Goal: Information Seeking & Learning: Learn about a topic

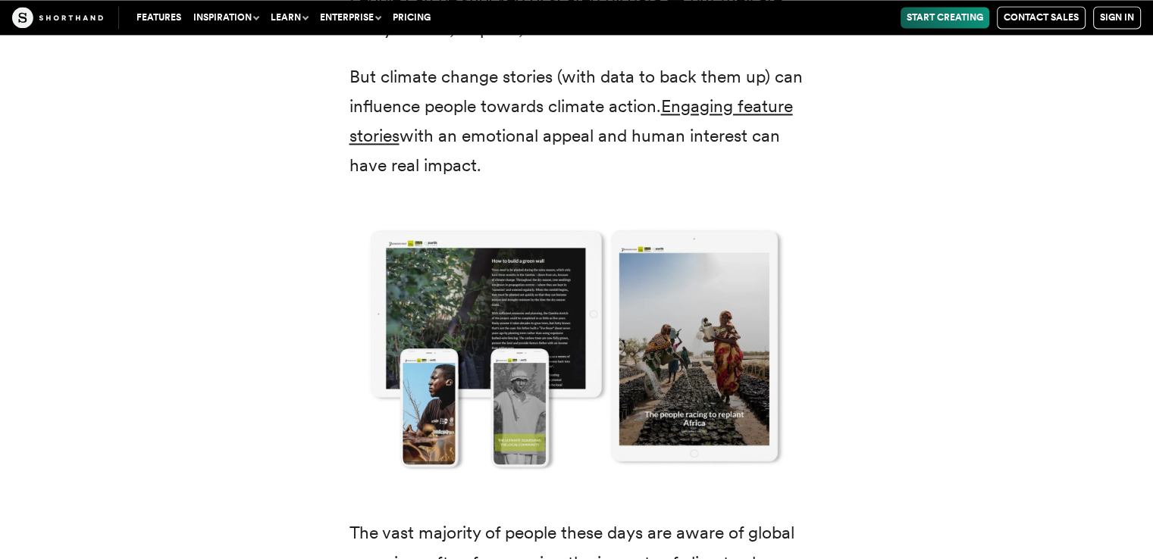
scroll to position [2291, 0]
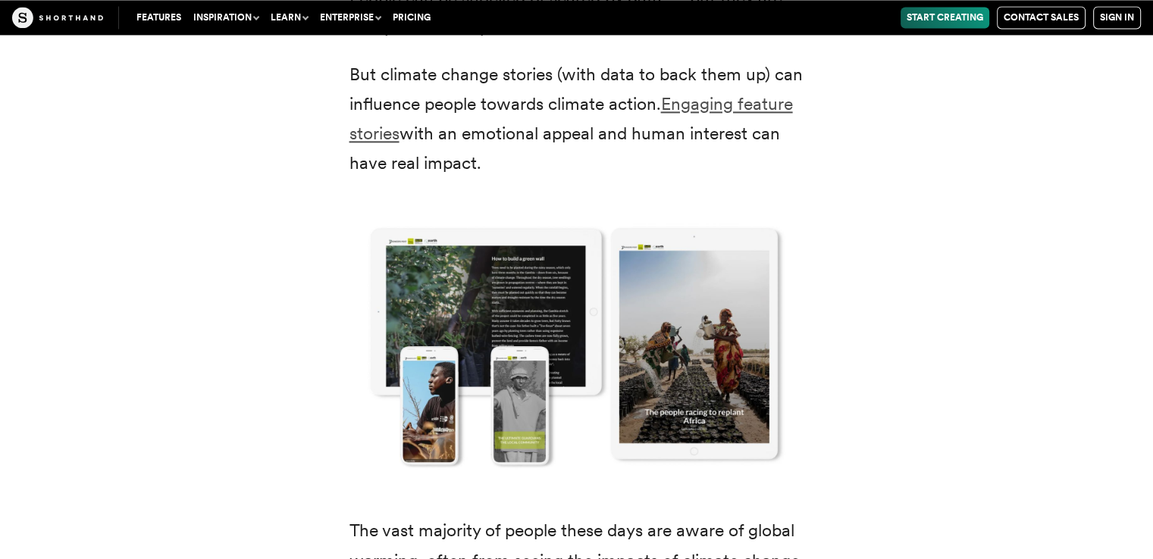
click at [699, 105] on link "Engaging feature stories" at bounding box center [570, 118] width 443 height 51
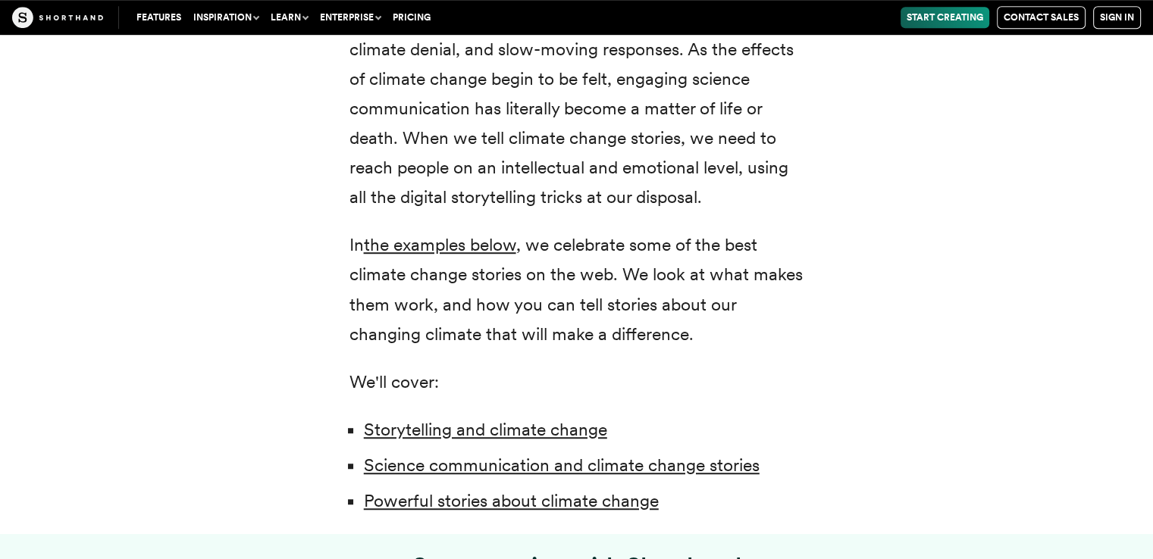
scroll to position [937, 0]
click at [409, 428] on link "Storytelling and climate change" at bounding box center [485, 429] width 243 height 21
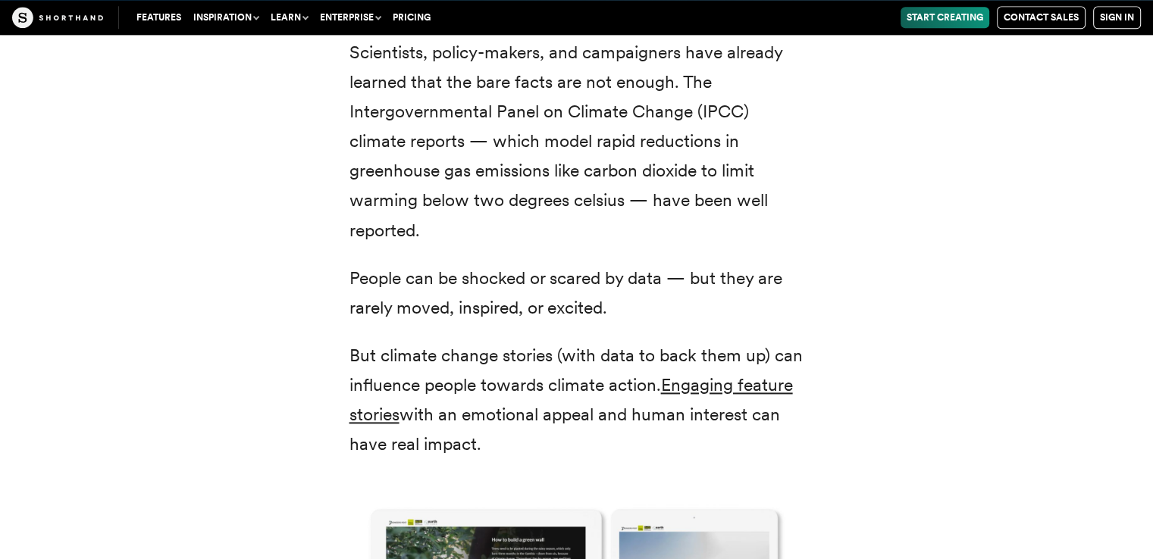
scroll to position [2009, 0]
click at [377, 419] on link "Engaging feature stories" at bounding box center [570, 400] width 443 height 51
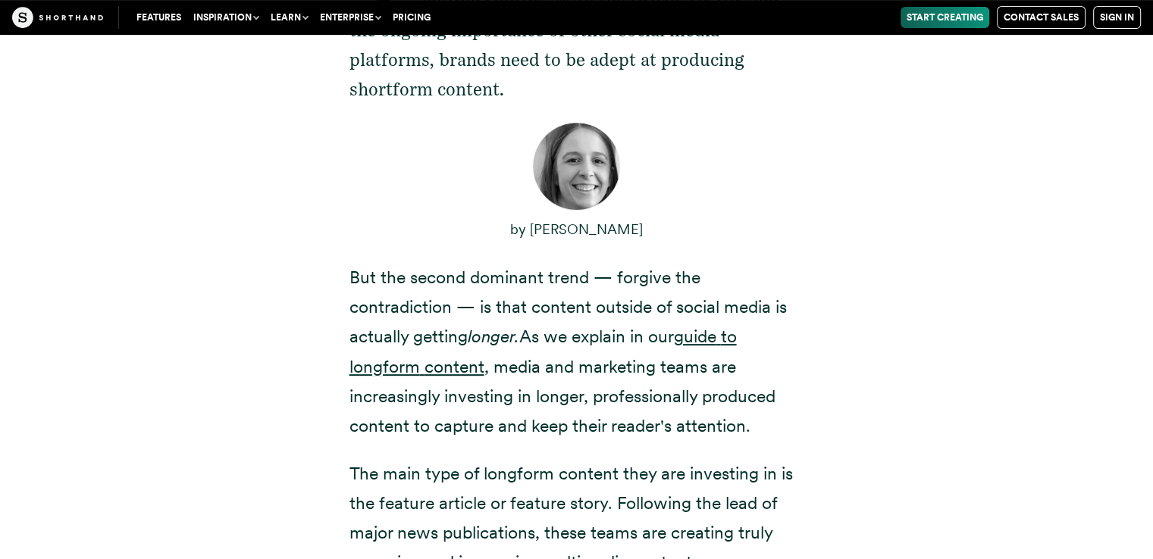
scroll to position [521, 0]
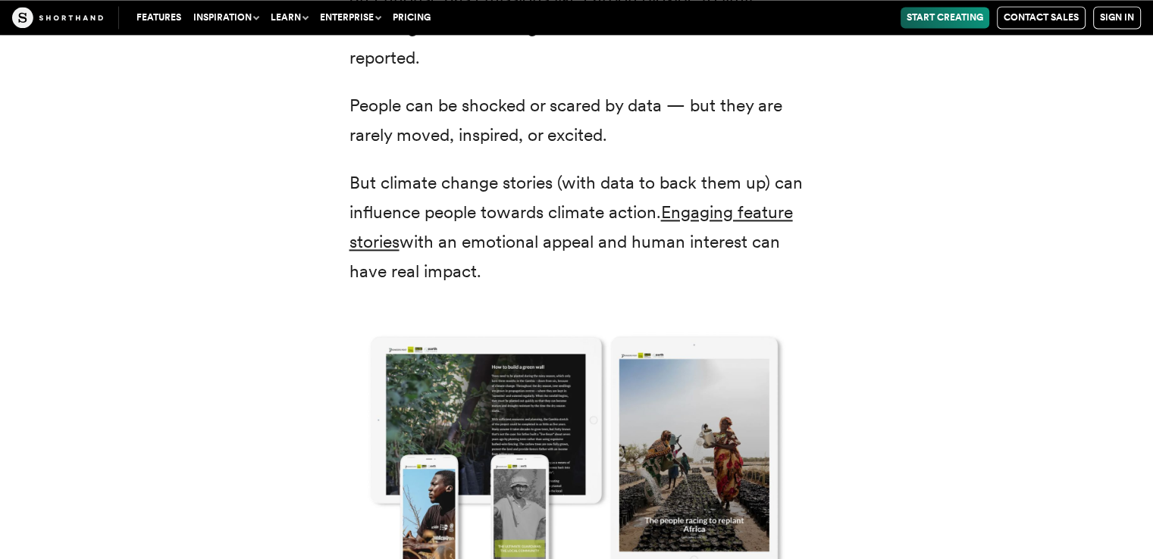
scroll to position [2231, 0]
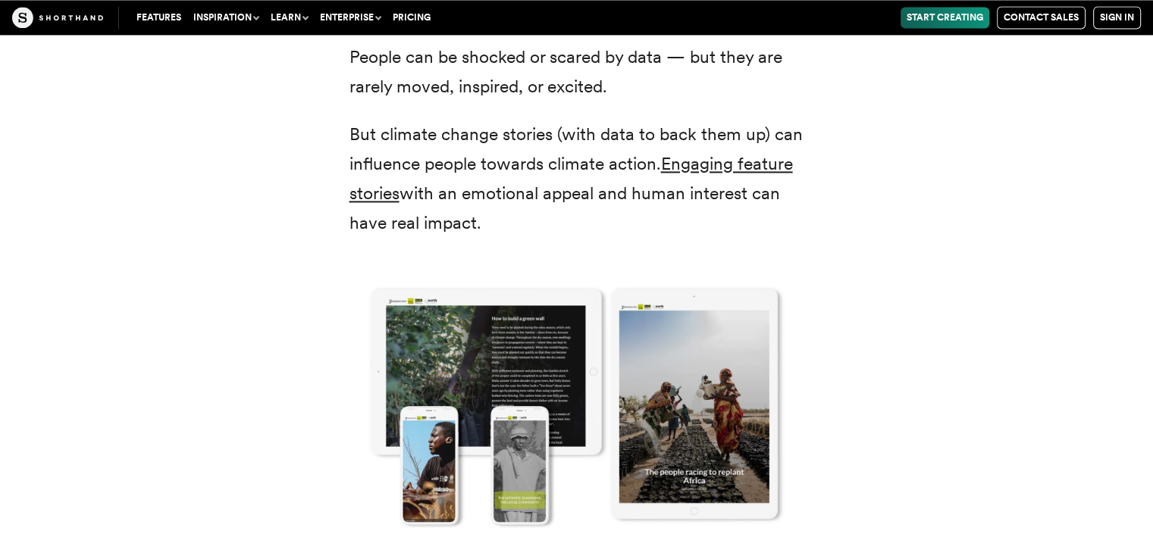
drag, startPoint x: 127, startPoint y: 396, endPoint x: 133, endPoint y: 374, distance: 23.5
click at [133, 374] on div "Scientists, policy-makers, and campaigners have already learned that the bare f…" at bounding box center [576, 299] width 1031 height 1003
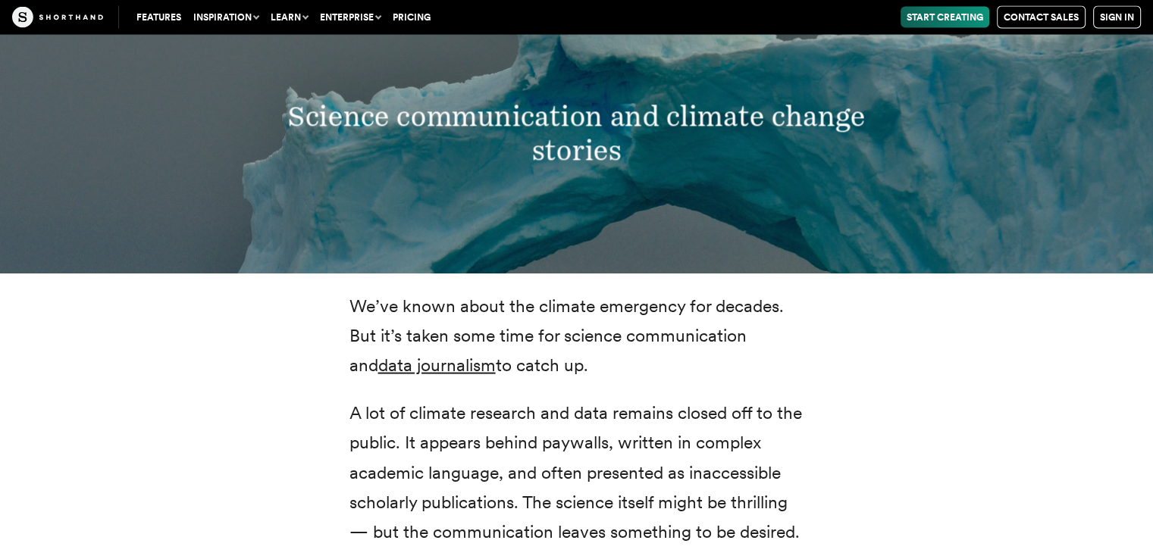
scroll to position [3040, 0]
click at [412, 354] on link "data journalism" at bounding box center [436, 364] width 117 height 21
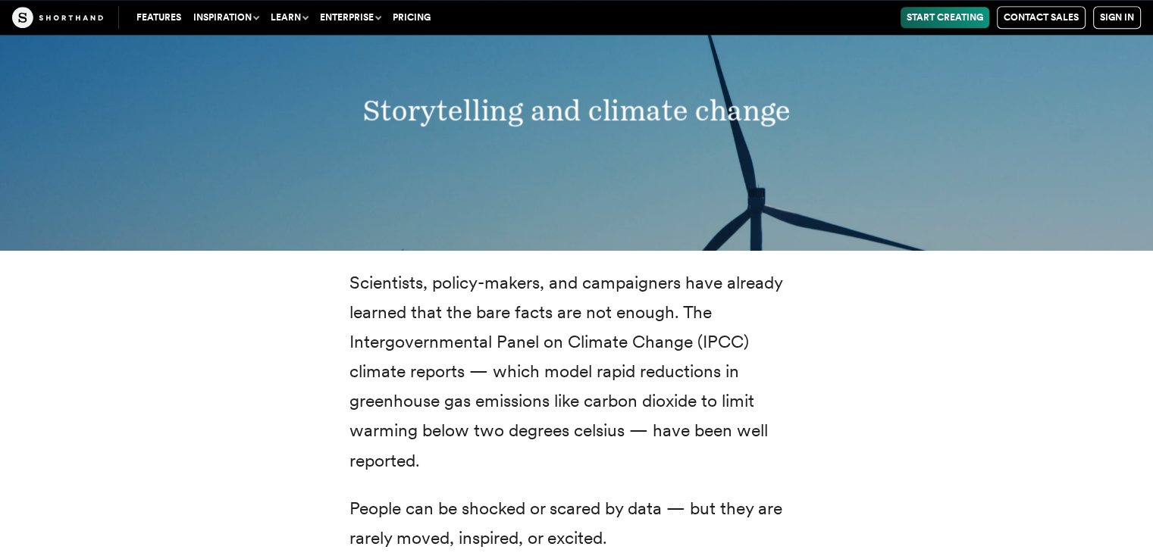
scroll to position [1697, 0]
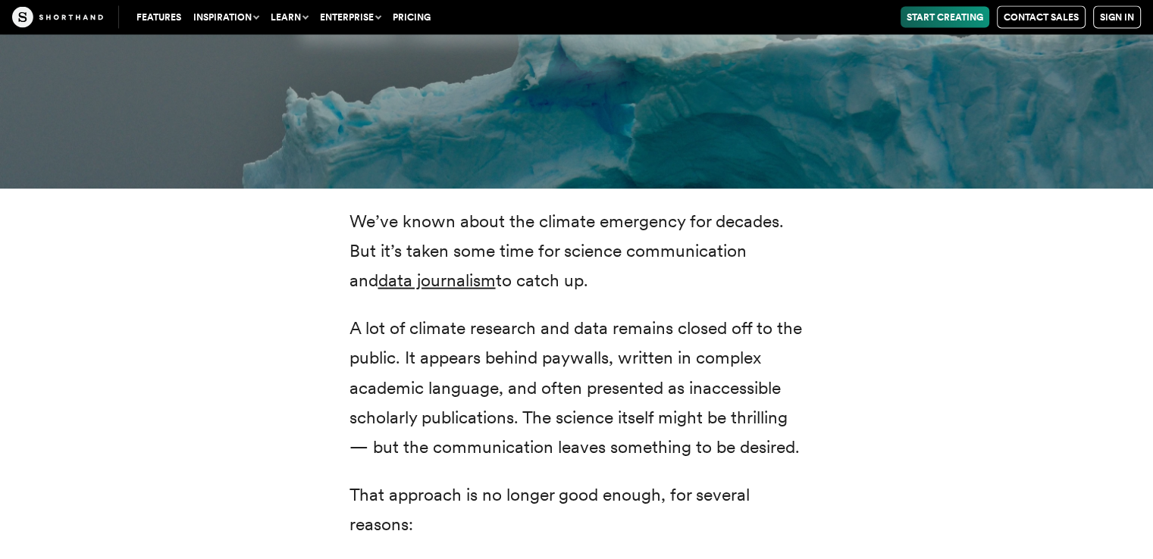
scroll to position [3125, 0]
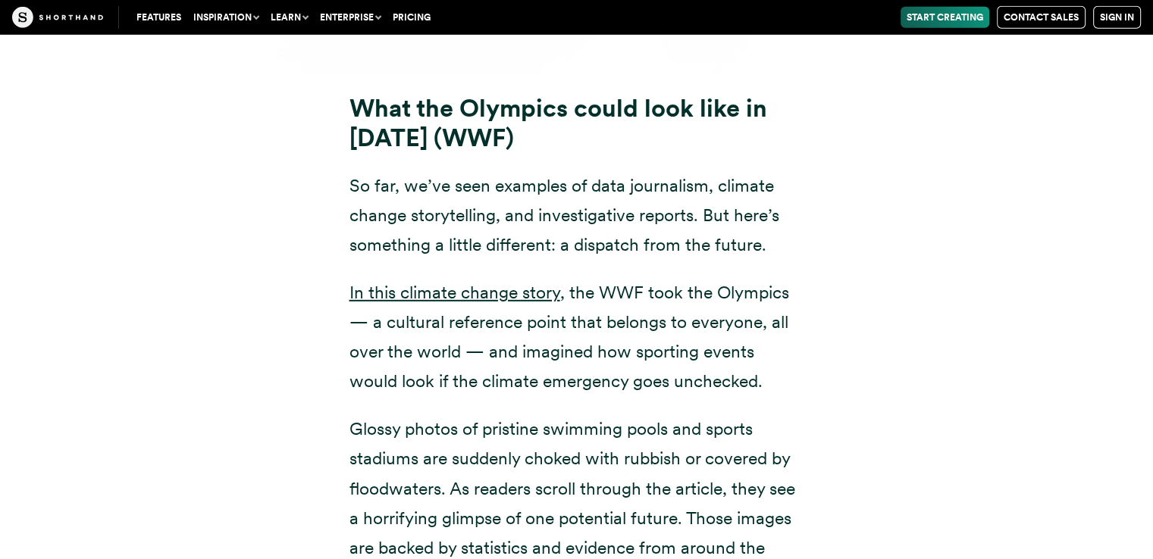
scroll to position [16122, 0]
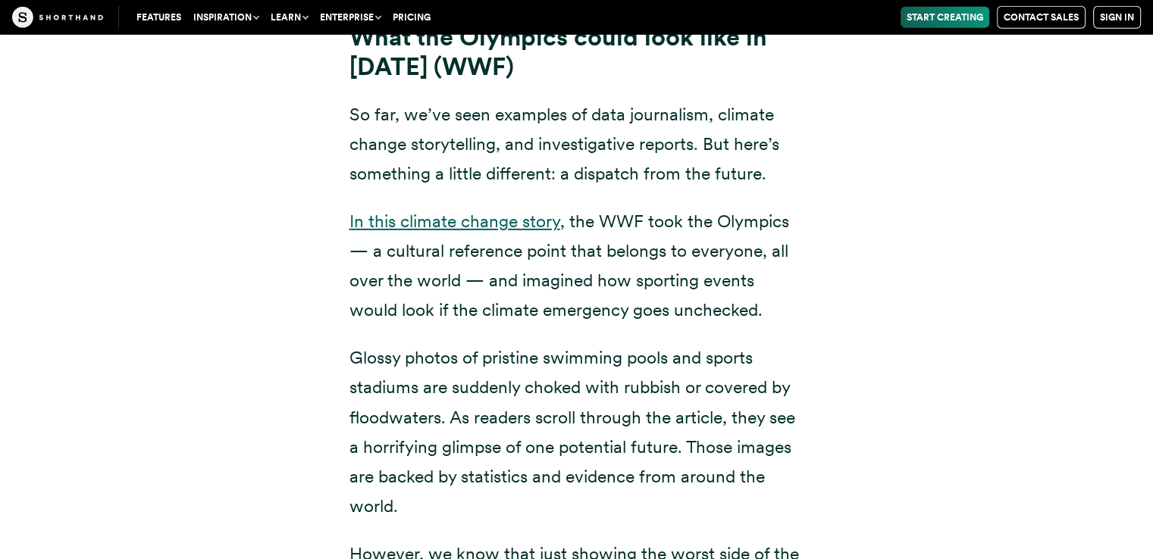
click at [349, 211] on link "In this climate change story" at bounding box center [454, 221] width 211 height 21
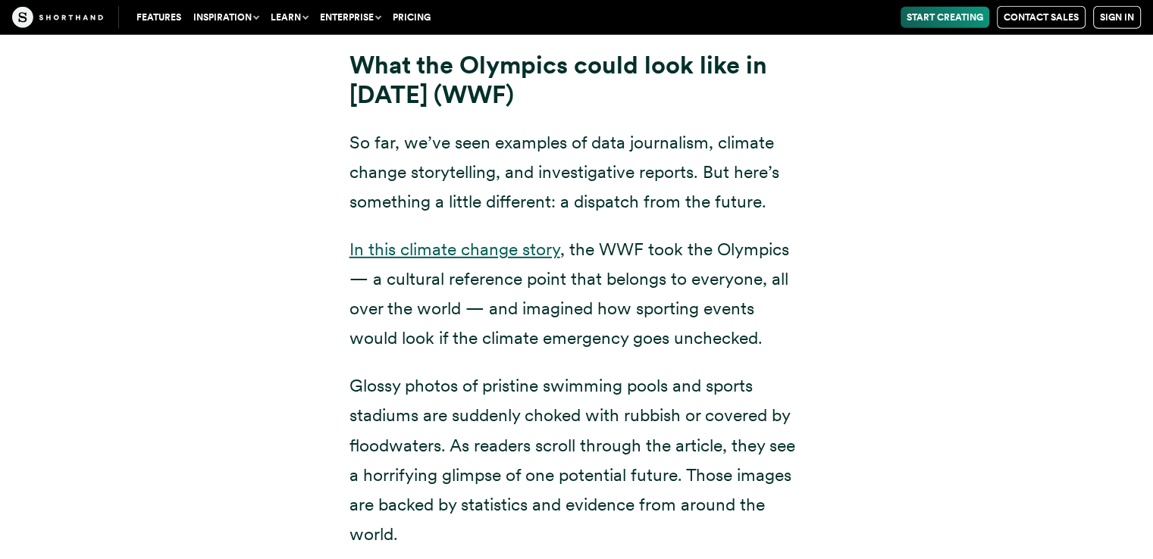
scroll to position [16093, 0]
